Goal: Information Seeking & Learning: Stay updated

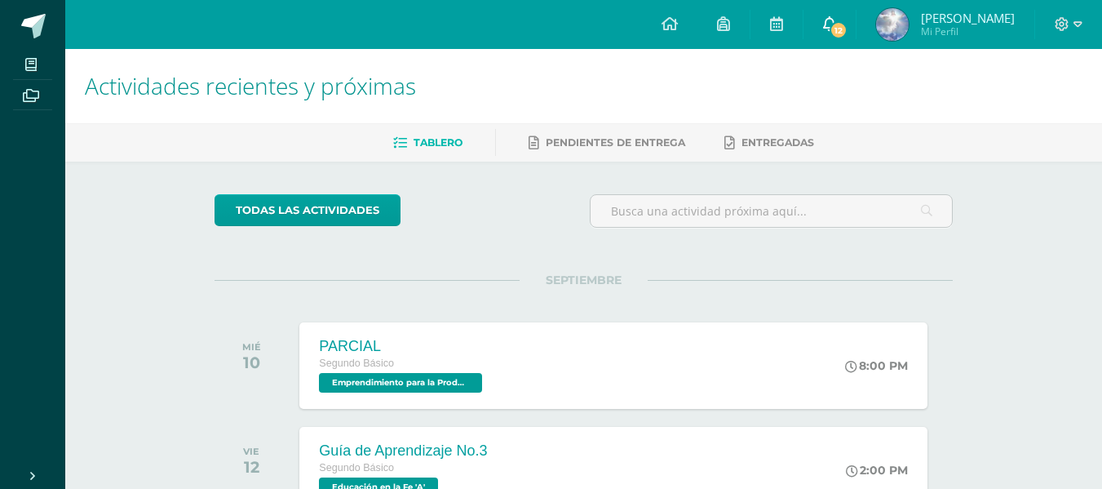
click at [836, 8] on link "12" at bounding box center [830, 24] width 52 height 49
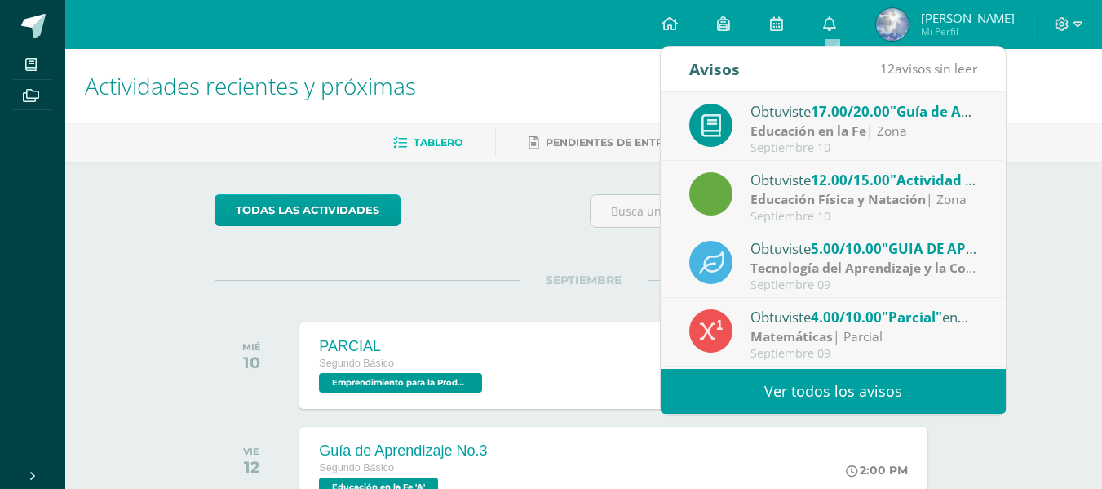
click at [809, 137] on strong "Educación en la Fe" at bounding box center [809, 131] width 116 height 18
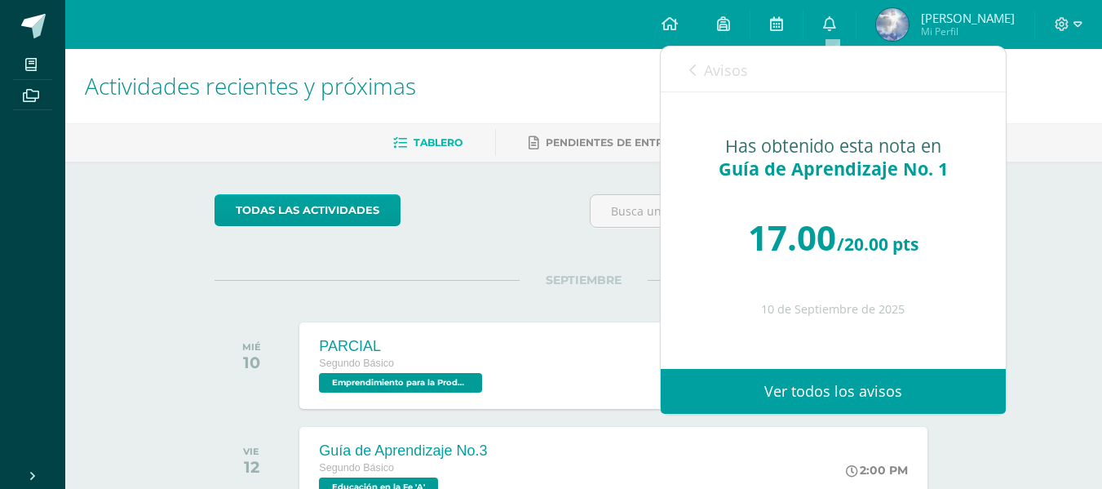
click at [707, 82] on link "Avisos" at bounding box center [719, 70] width 59 height 47
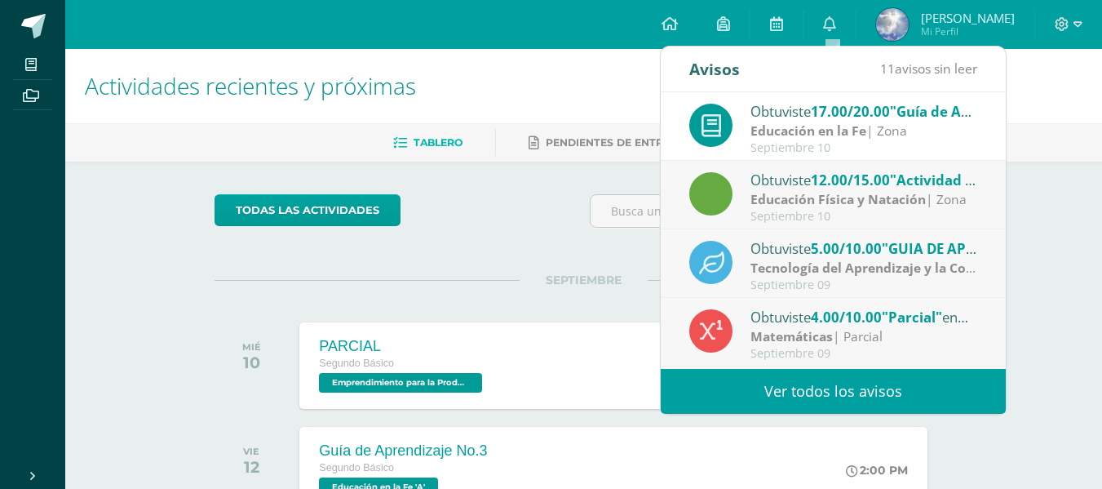
click at [803, 196] on strong "Educación Física y Natación" at bounding box center [838, 199] width 175 height 18
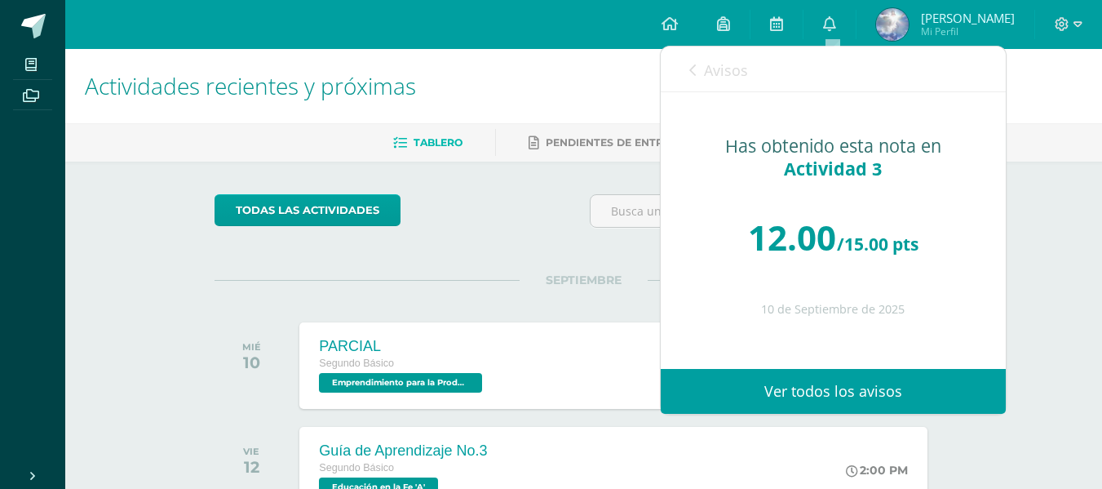
click at [725, 86] on link "Avisos" at bounding box center [719, 70] width 59 height 47
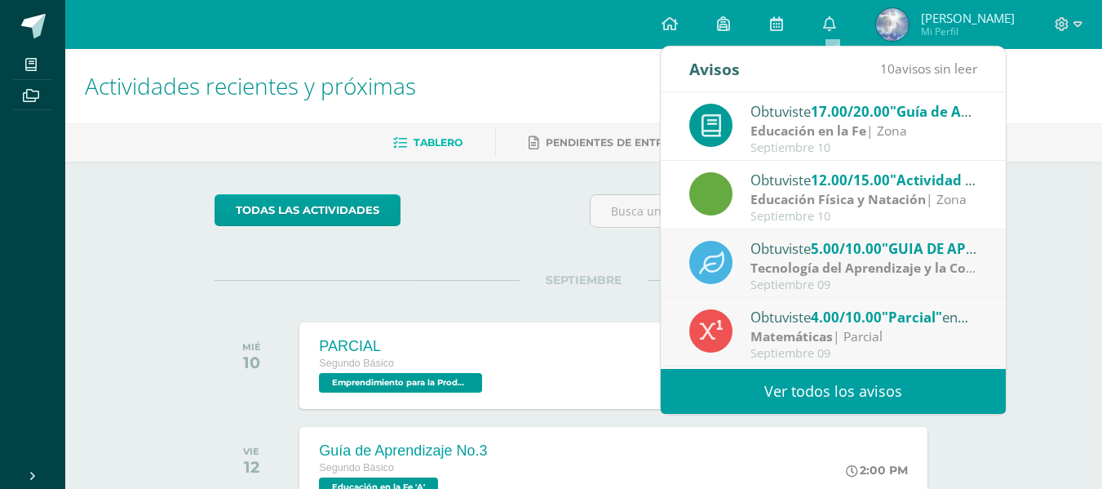
click at [846, 249] on span "5.00/10.00" at bounding box center [846, 248] width 71 height 19
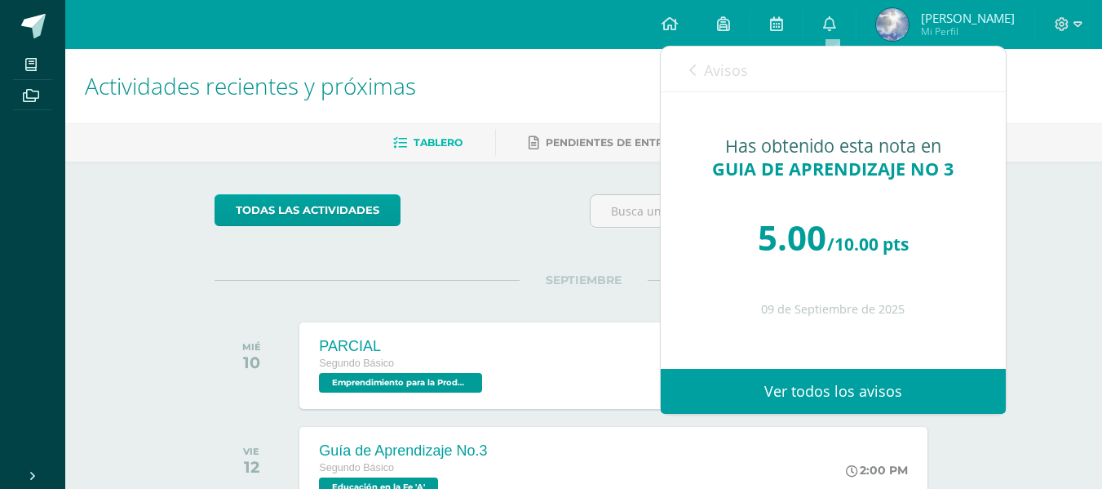
click at [765, 64] on div "Avisos 9 avisos sin leer Avisos" at bounding box center [833, 70] width 345 height 46
click at [738, 82] on link "Avisos" at bounding box center [719, 70] width 59 height 47
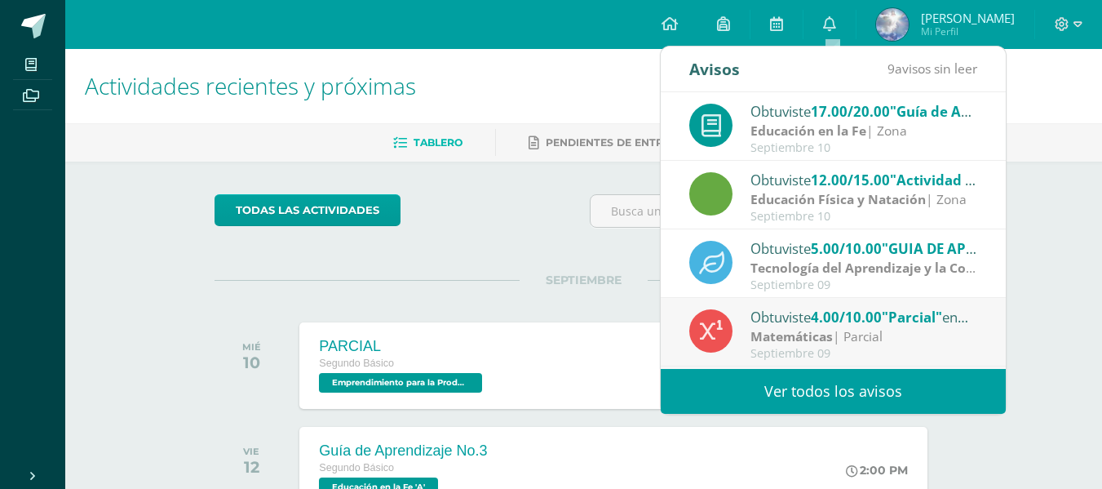
scroll to position [82, 0]
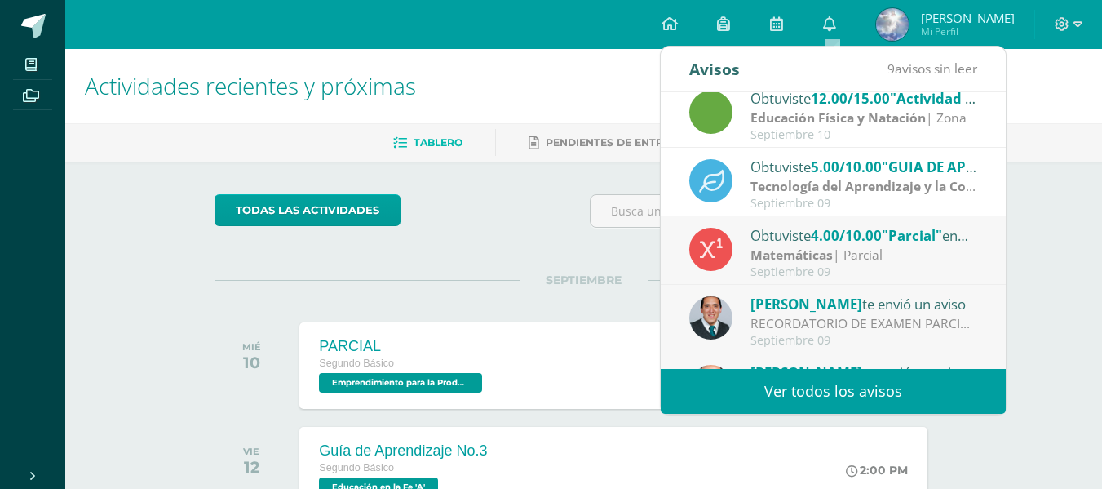
click at [838, 246] on div "Matemáticas | Parcial" at bounding box center [864, 255] width 227 height 19
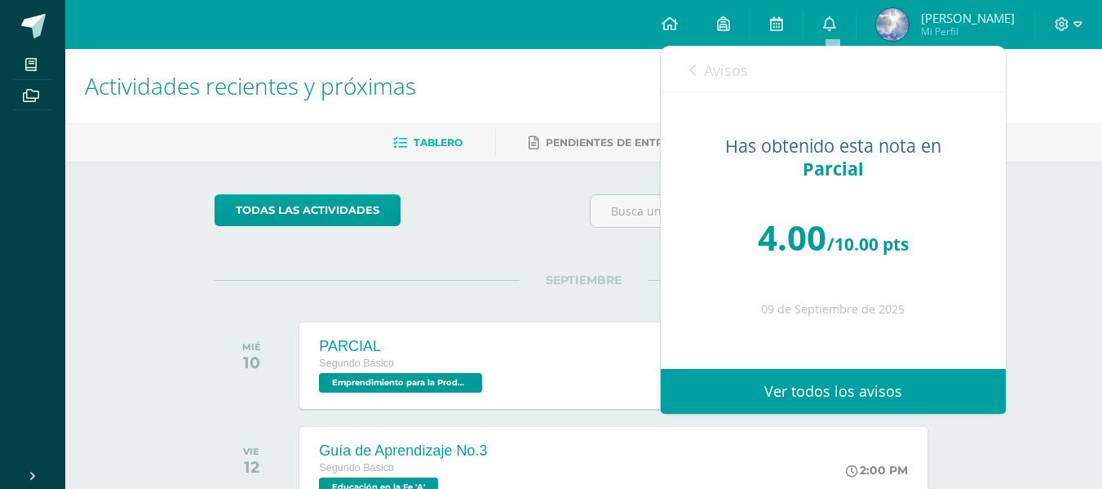
click at [707, 66] on span "Avisos" at bounding box center [726, 70] width 44 height 20
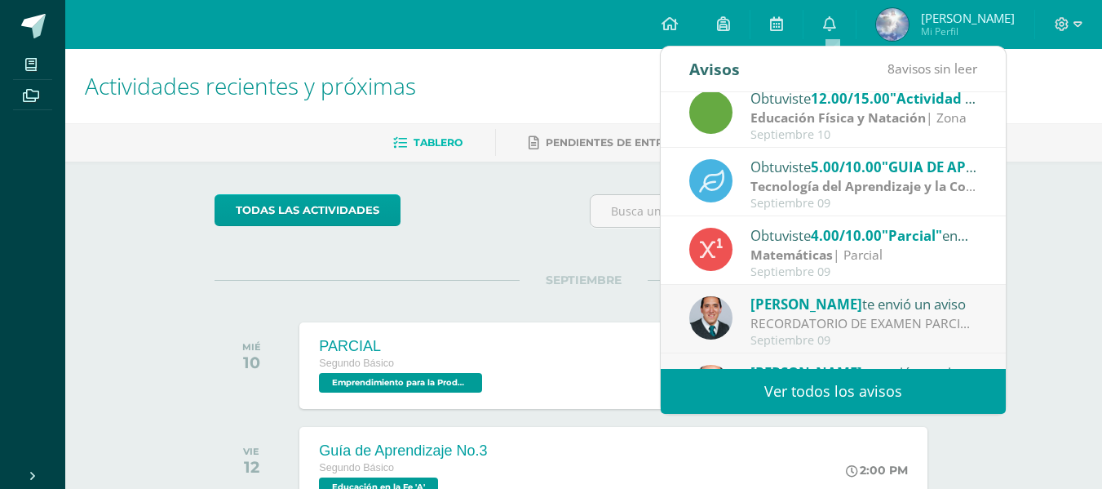
click at [846, 264] on div "Matemáticas | Parcial" at bounding box center [864, 255] width 227 height 19
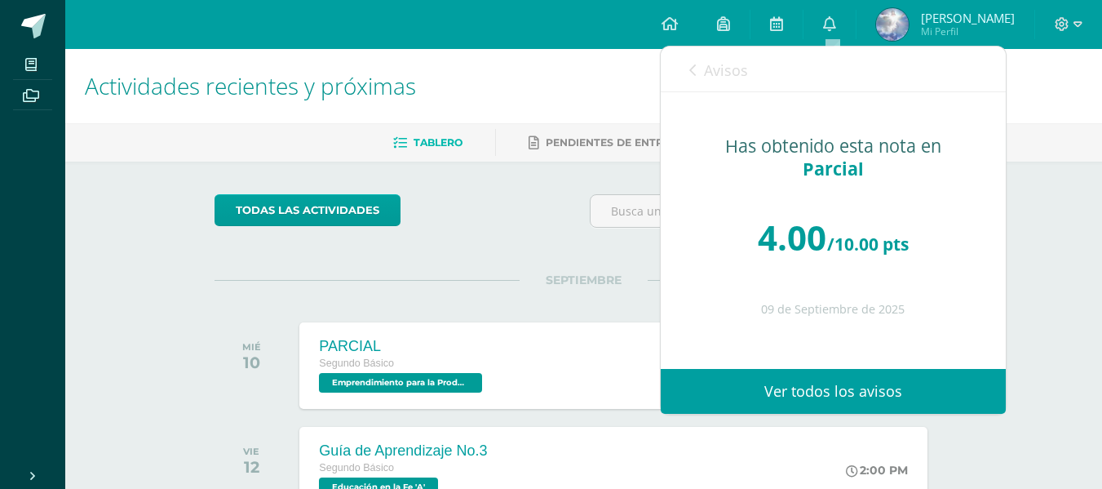
click at [724, 77] on span "Avisos" at bounding box center [726, 70] width 44 height 20
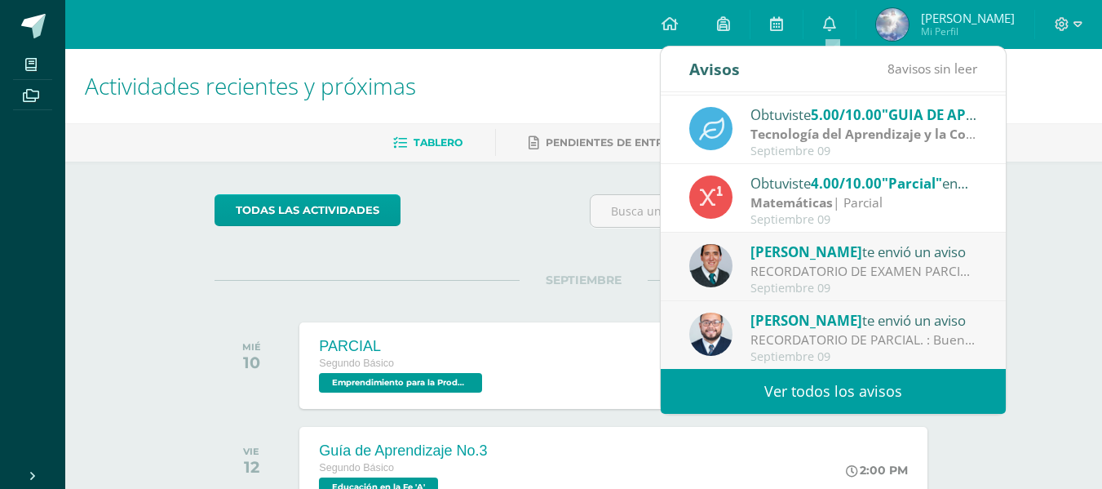
scroll to position [163, 0]
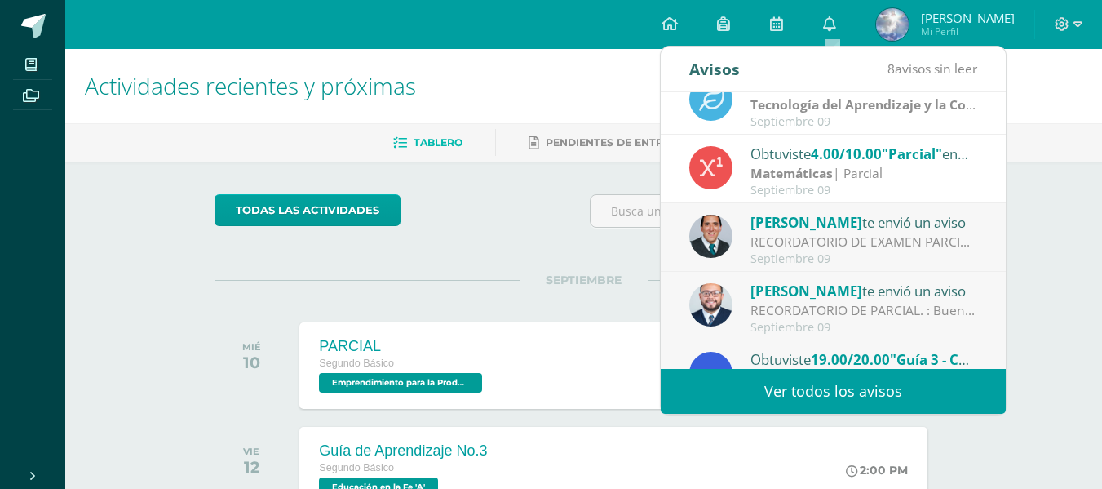
click at [860, 241] on div "RECORDATORIO DE EXAMEN PARCIAL [DATE]: Buenas tardes Queridos estudiantes de II…" at bounding box center [864, 242] width 227 height 19
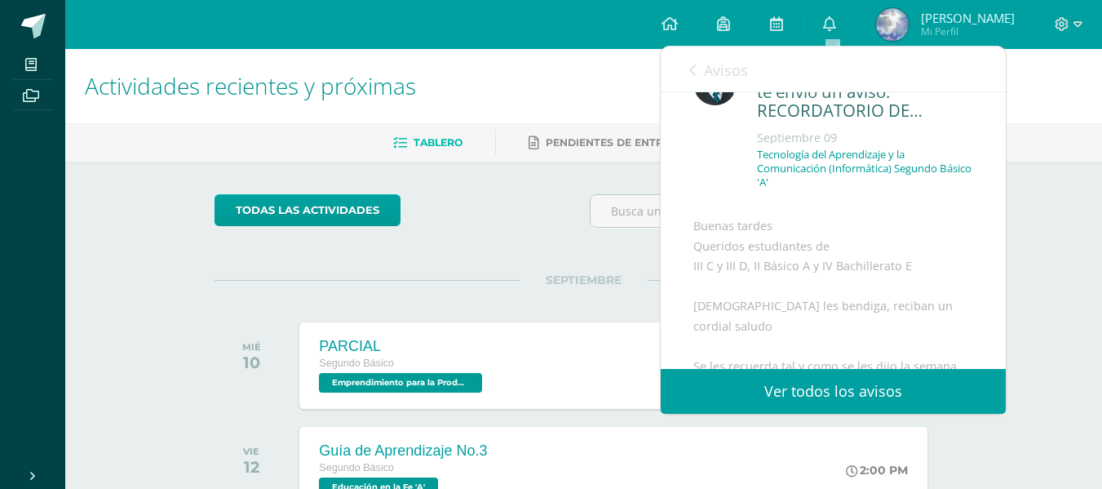
scroll to position [82, 0]
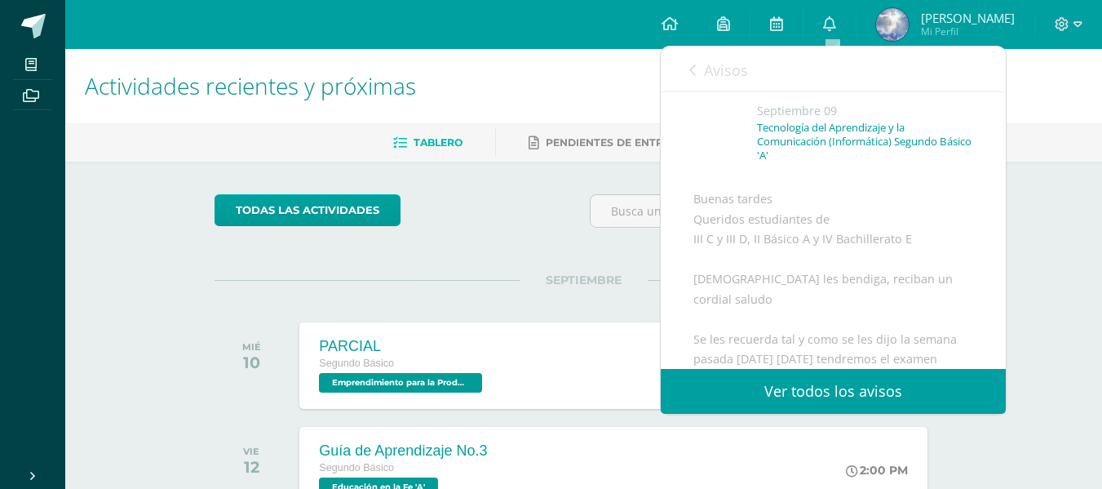
click at [733, 69] on span "Avisos" at bounding box center [726, 70] width 44 height 20
